Goal: Navigation & Orientation: Find specific page/section

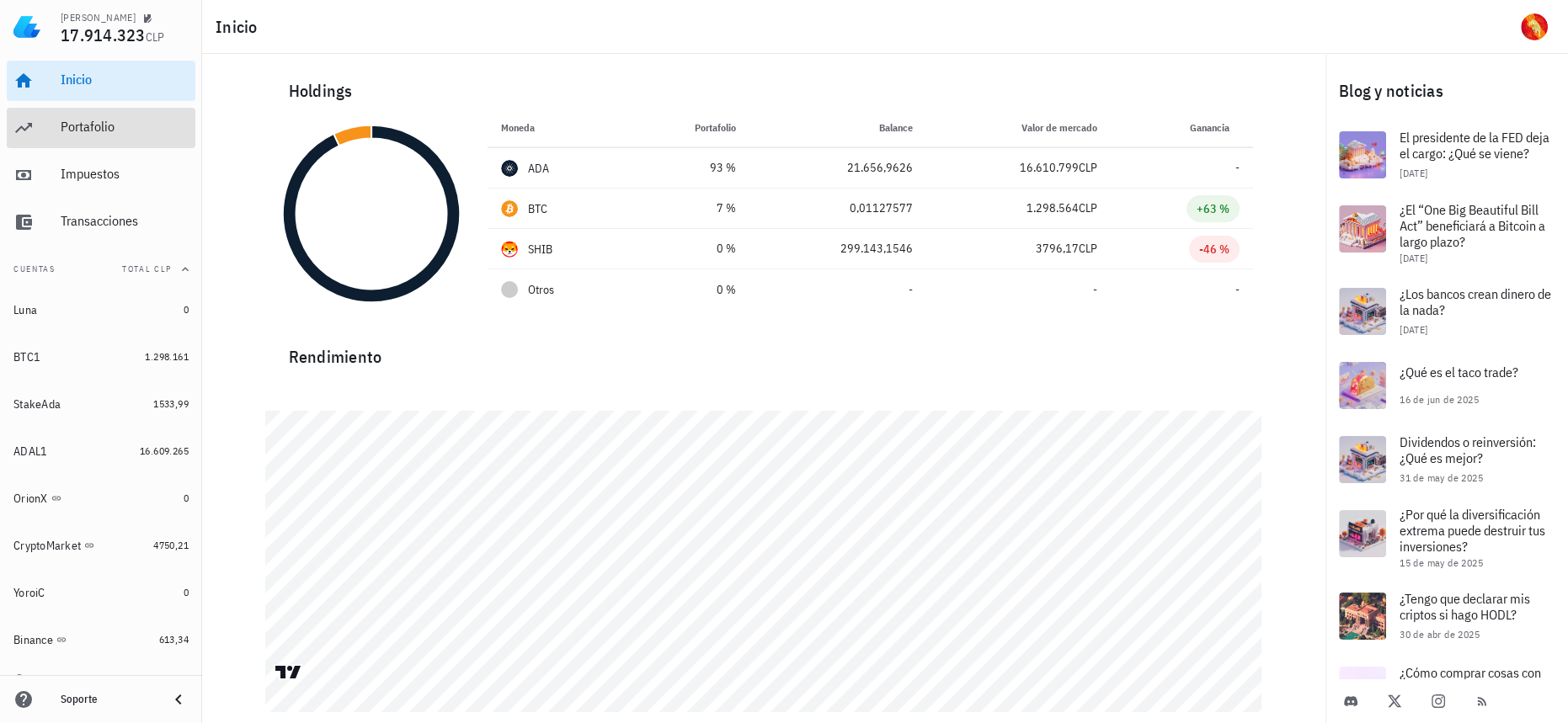
click at [113, 130] on div "Portafolio" at bounding box center [125, 126] width 128 height 16
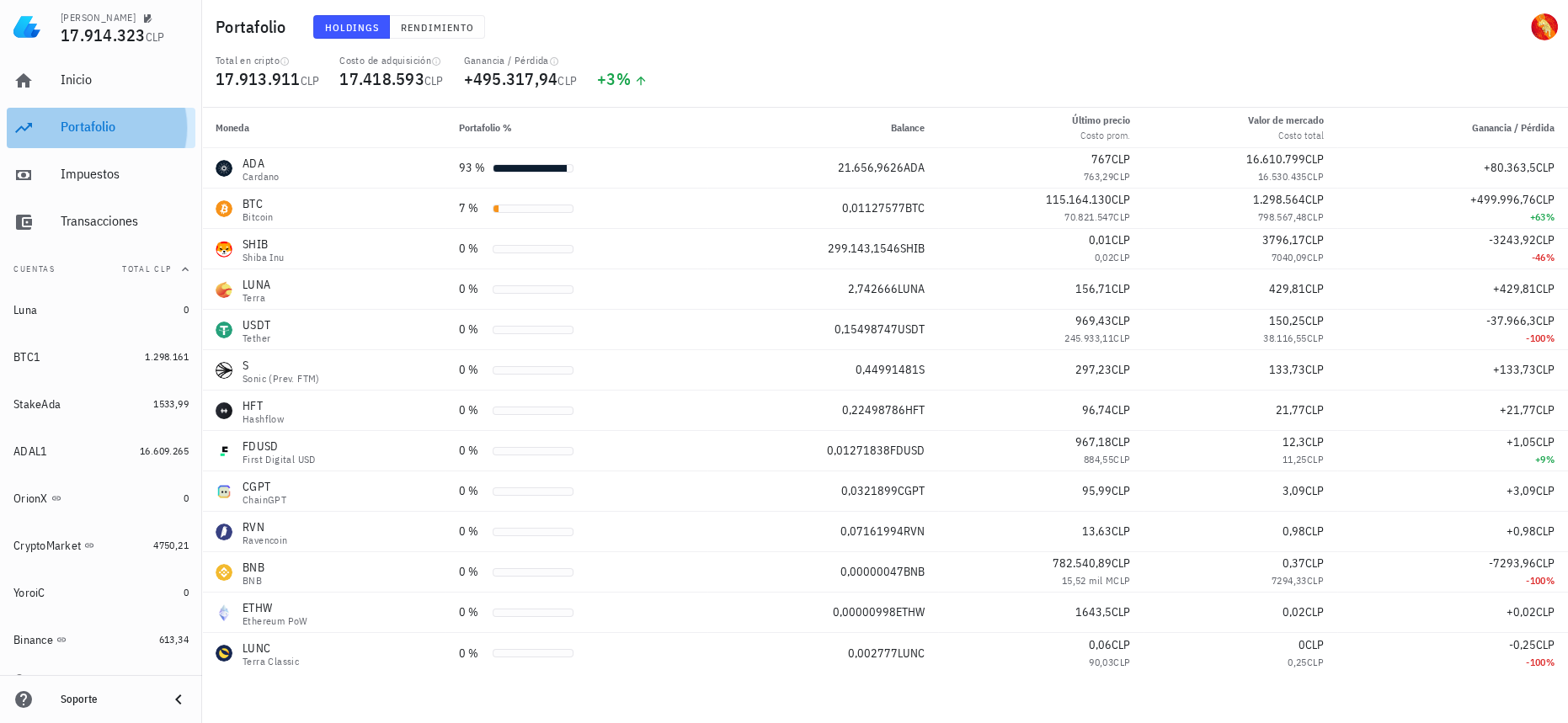
click at [137, 133] on div "Portafolio" at bounding box center [125, 126] width 128 height 16
